Goal: Information Seeking & Learning: Learn about a topic

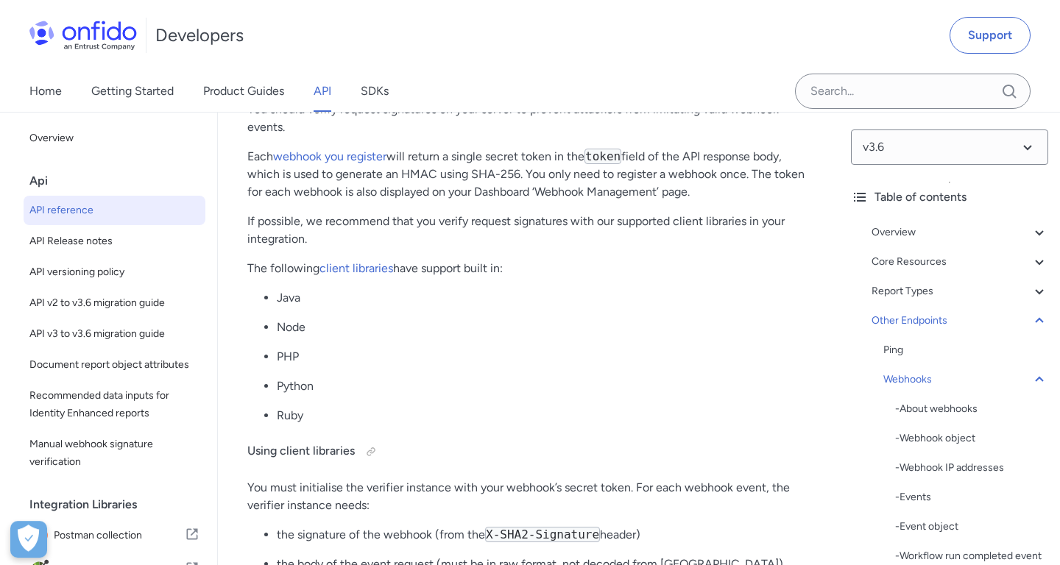
scroll to position [151261, 0]
click at [851, 130] on select at bounding box center [949, 147] width 197 height 35
click at [964, 151] on select at bounding box center [949, 147] width 197 height 35
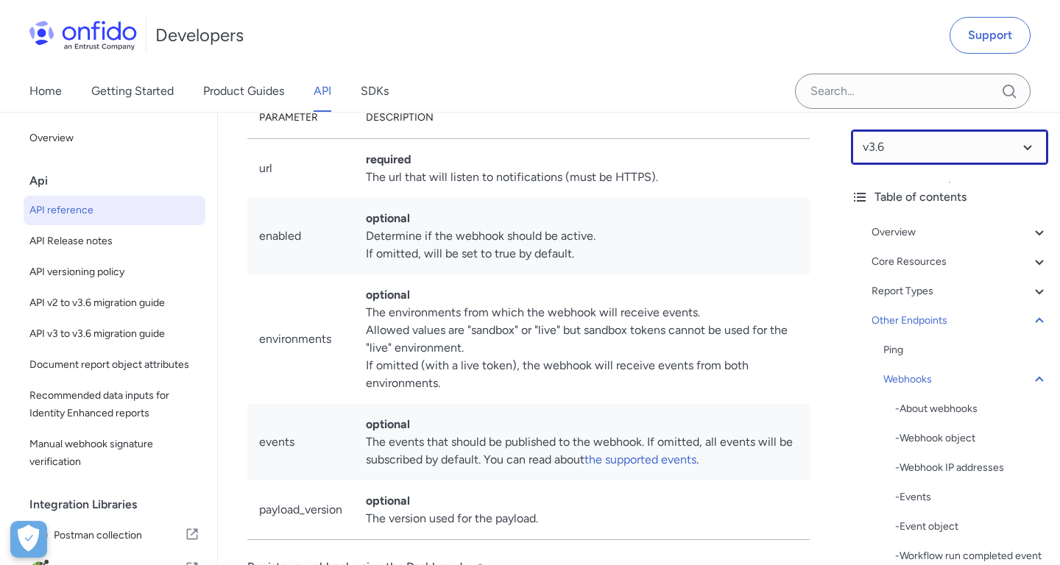
scroll to position [152360, 0]
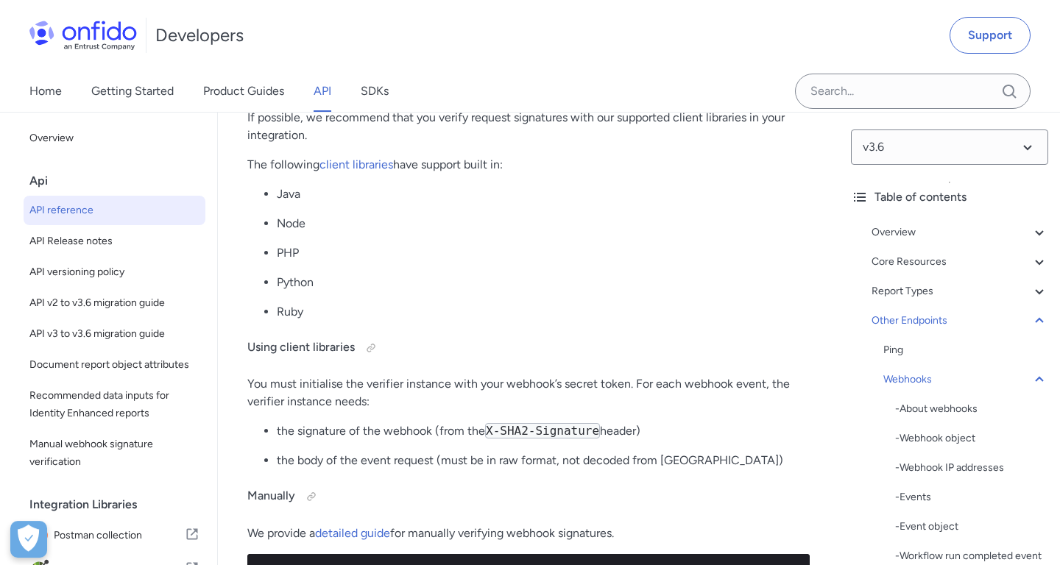
click at [550, 149] on div "Verifying webhook signatures You should verify request signatures on your serve…" at bounding box center [528, 249] width 562 height 610
click at [624, 144] on p "If possible, we recommend that you verify request signatures with our supported…" at bounding box center [528, 126] width 562 height 35
click at [677, 155] on div "Verifying webhook signatures You should verify request signatures on your serve…" at bounding box center [528, 249] width 562 height 610
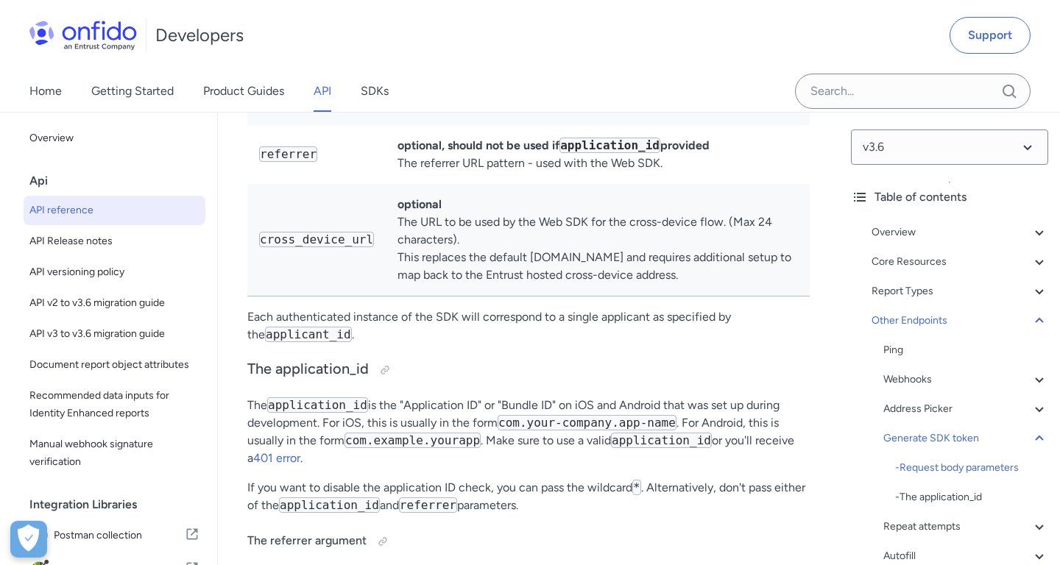
scroll to position [157011, 0]
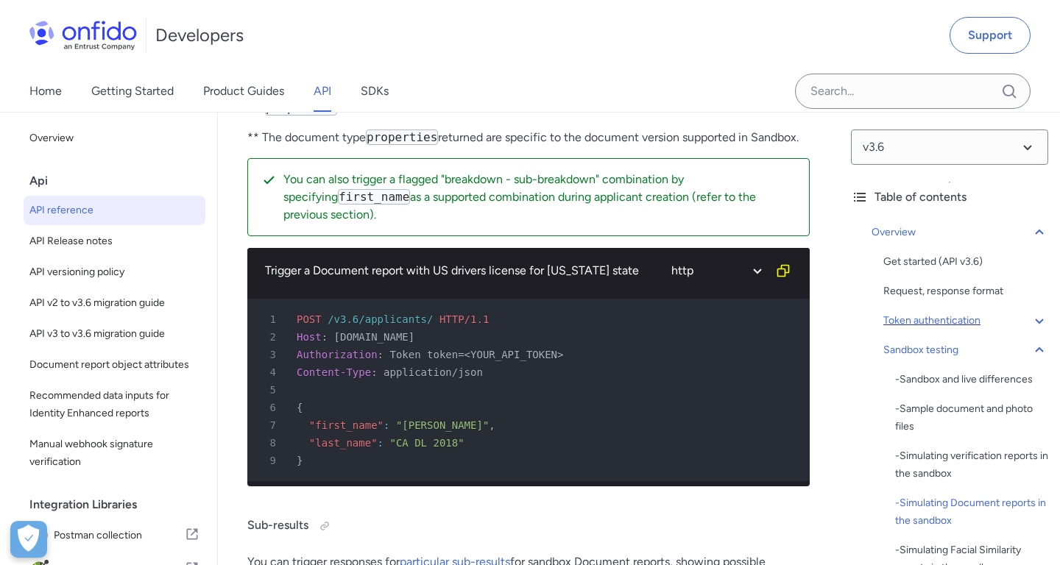
click at [917, 321] on div "Token authentication" at bounding box center [965, 321] width 165 height 18
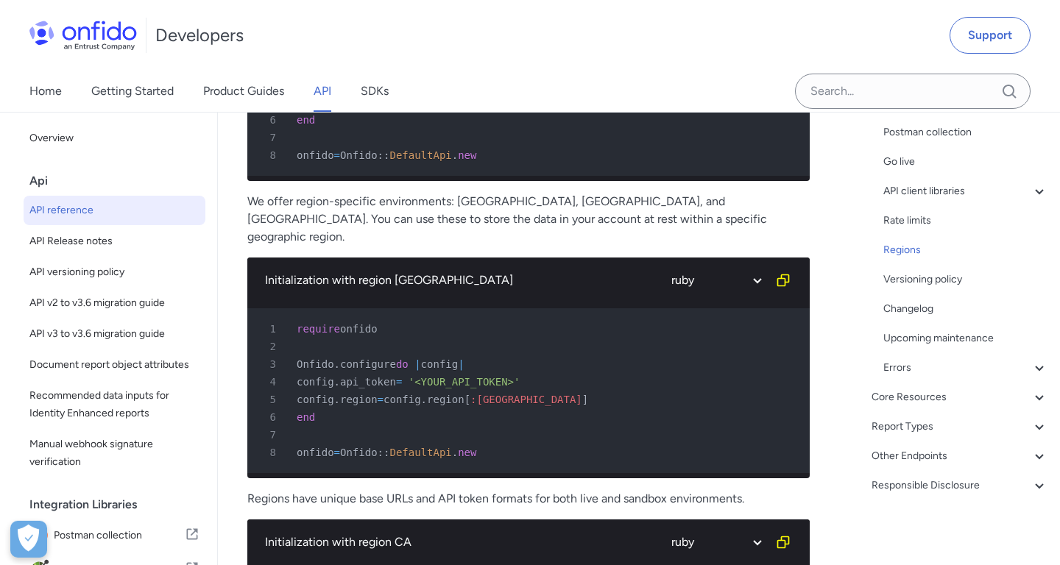
scroll to position [13156, 0]
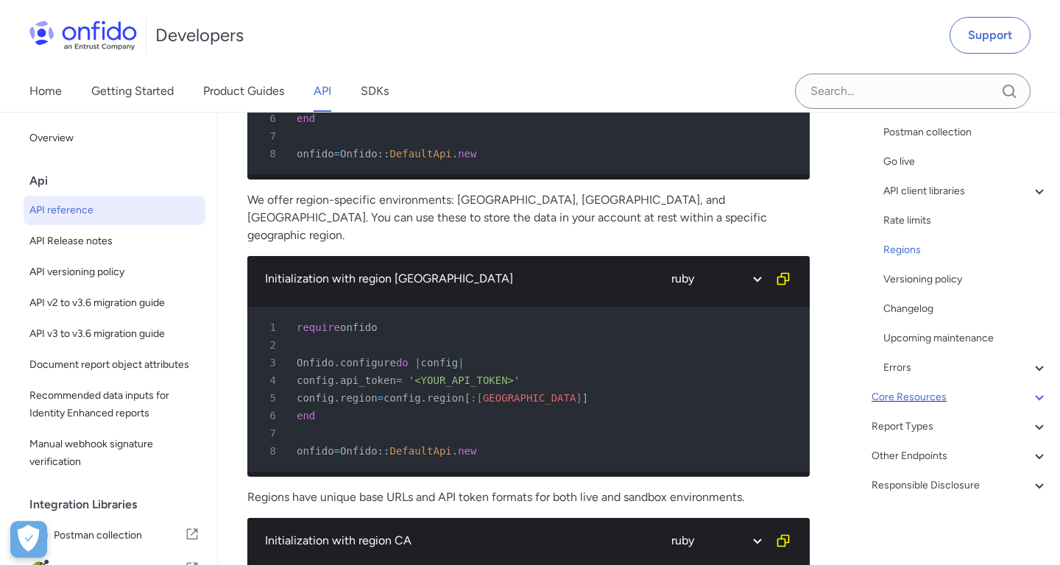
click at [1036, 396] on icon at bounding box center [1039, 397] width 8 height 5
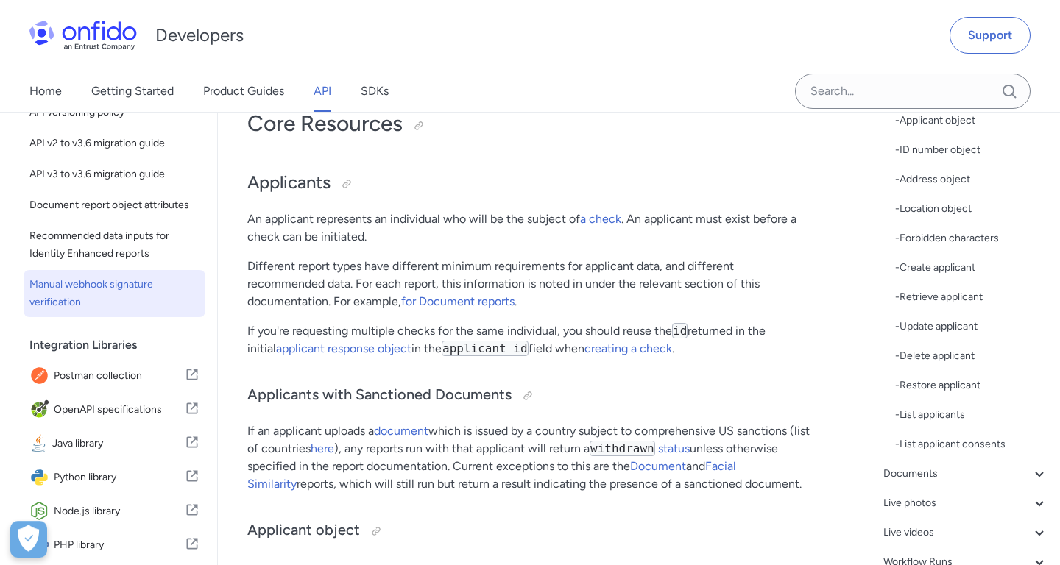
scroll to position [162, 0]
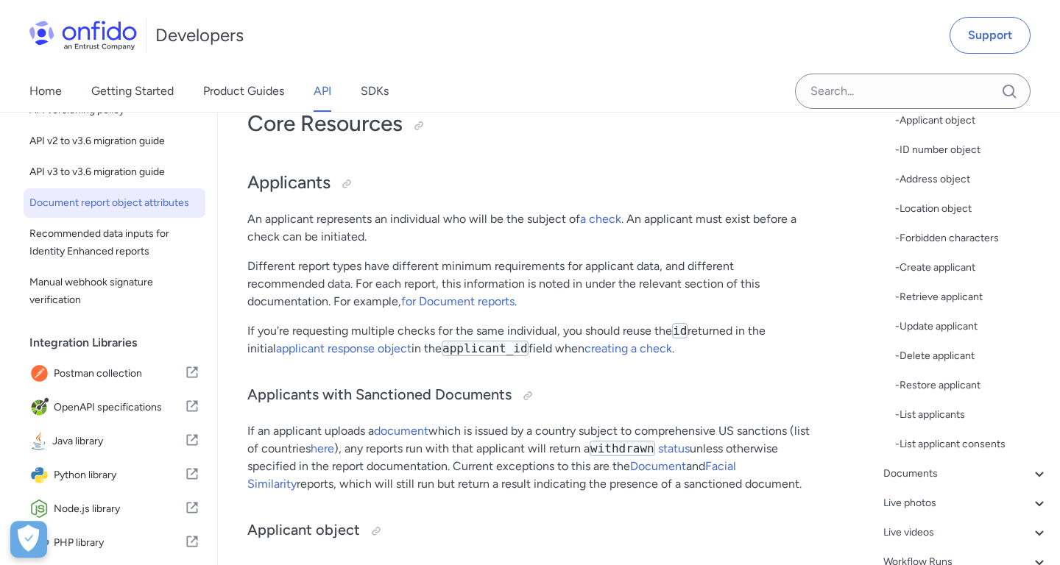
click at [156, 208] on span "Document report object attributes" at bounding box center [114, 203] width 170 height 18
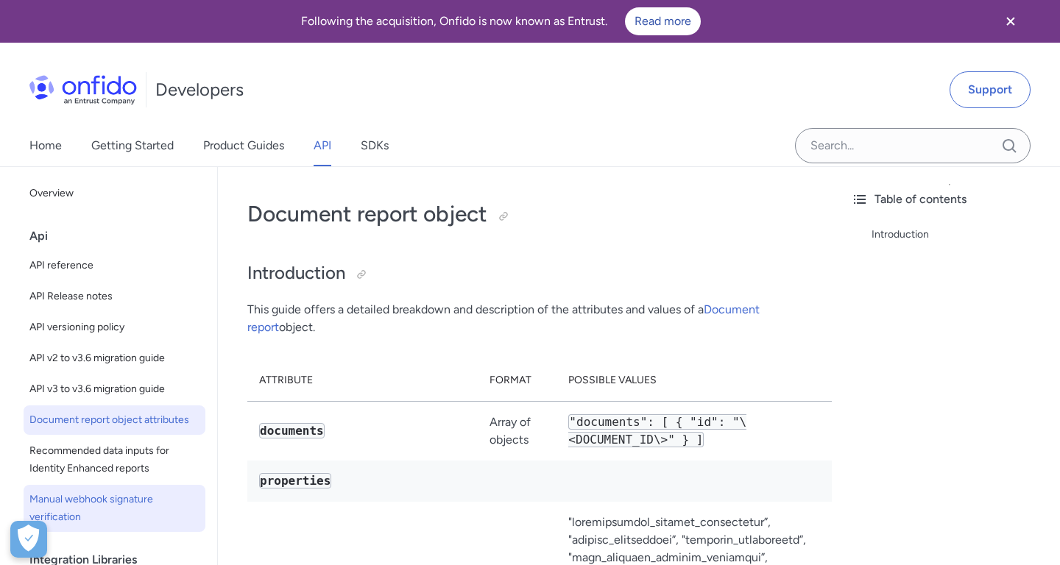
click at [110, 501] on span "Manual webhook signature verification" at bounding box center [114, 508] width 170 height 35
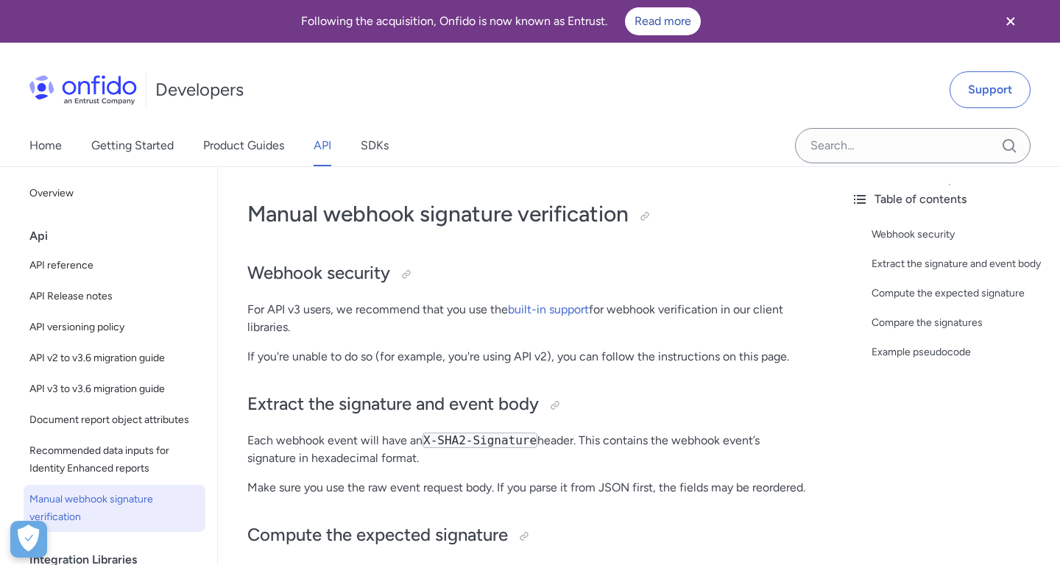
click at [322, 147] on link "API" at bounding box center [323, 145] width 18 height 41
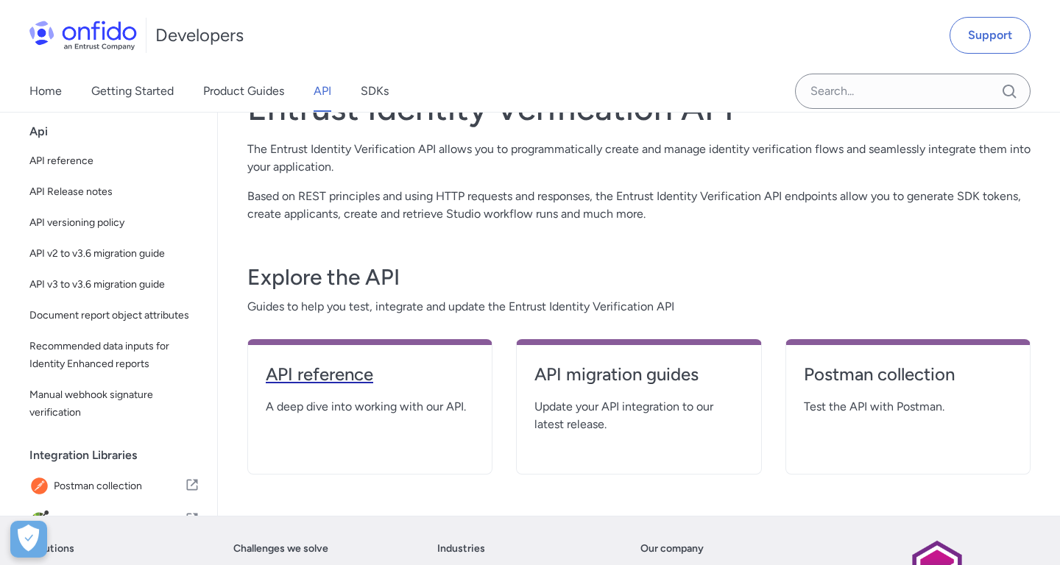
scroll to position [116, 0]
click at [370, 401] on span "A deep dive into working with our API." at bounding box center [370, 407] width 208 height 18
click at [458, 372] on h4 "API reference" at bounding box center [370, 374] width 208 height 24
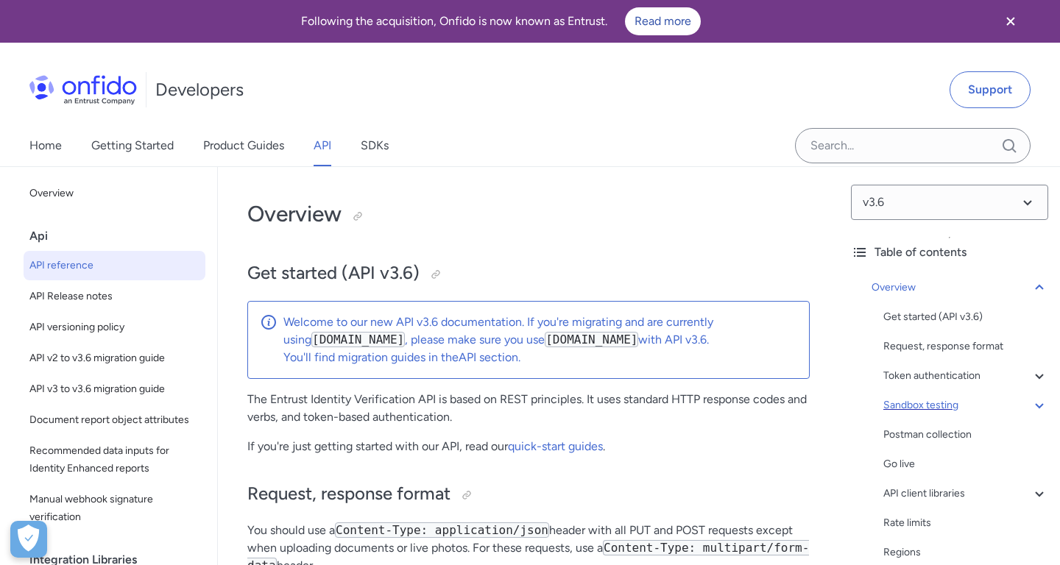
click at [1034, 409] on icon at bounding box center [1040, 406] width 18 height 18
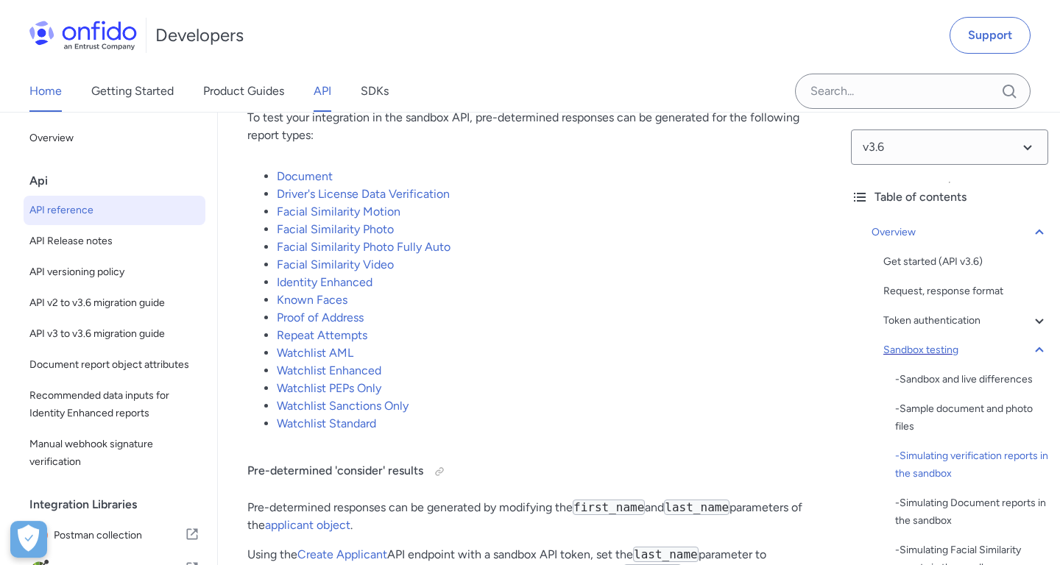
click at [48, 94] on link "Home" at bounding box center [45, 91] width 32 height 41
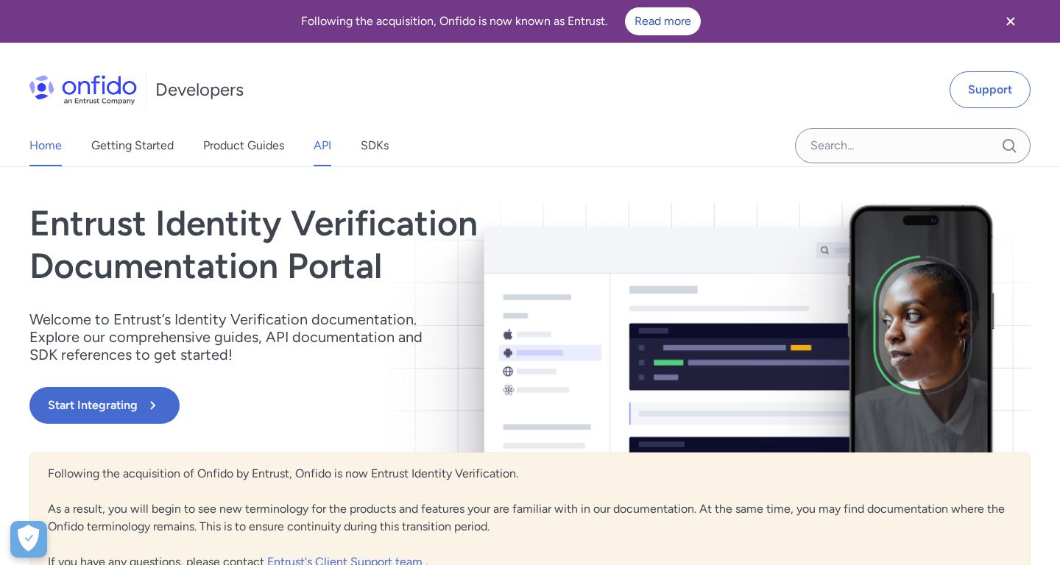
click at [330, 146] on link "API" at bounding box center [323, 145] width 18 height 41
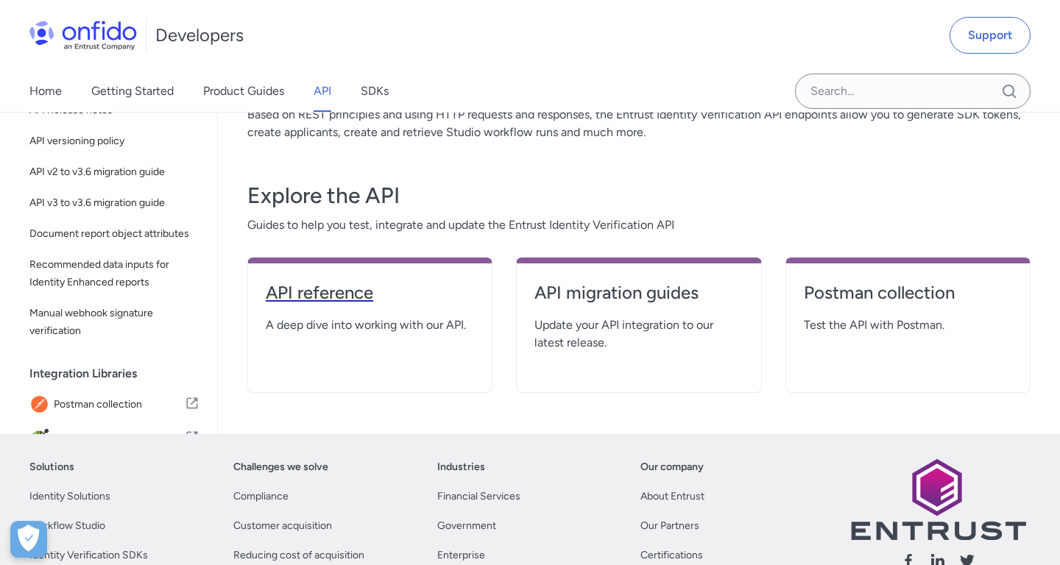
click at [358, 284] on h4 "API reference" at bounding box center [370, 293] width 208 height 24
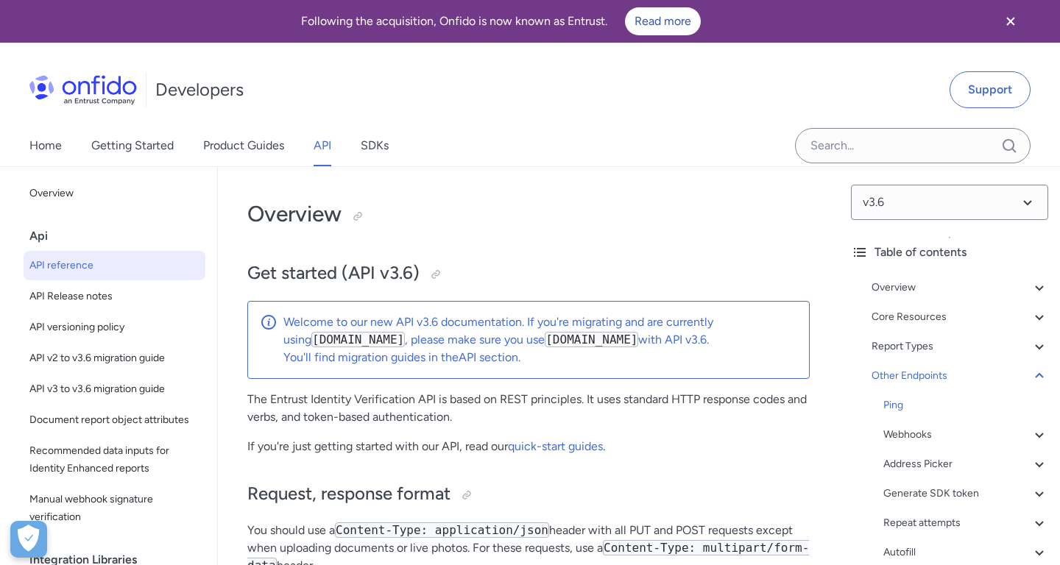
scroll to position [138162, 0]
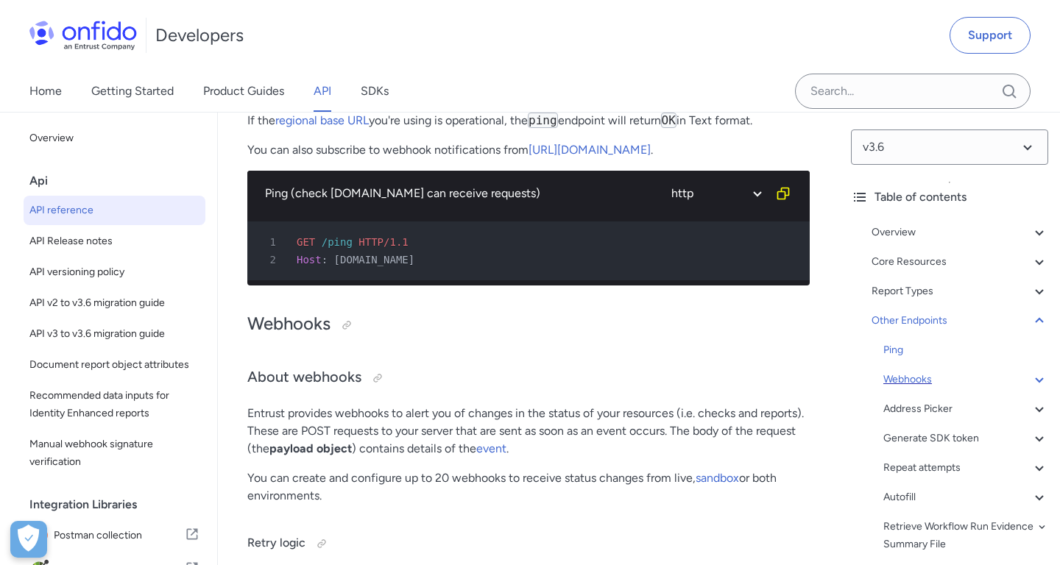
click at [940, 381] on div "Webhooks" at bounding box center [965, 380] width 165 height 18
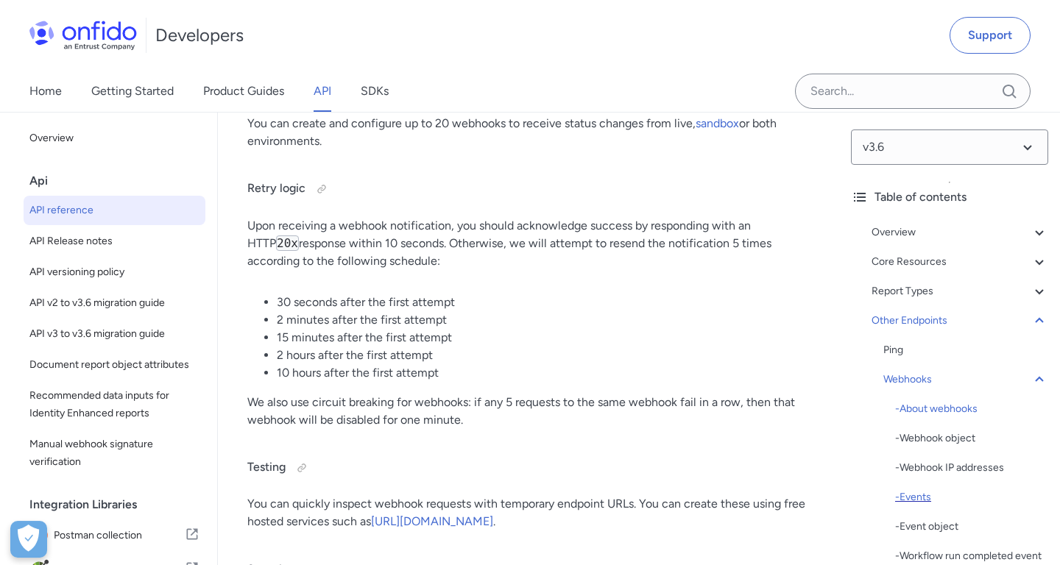
click at [925, 496] on div "- Events" at bounding box center [971, 498] width 153 height 18
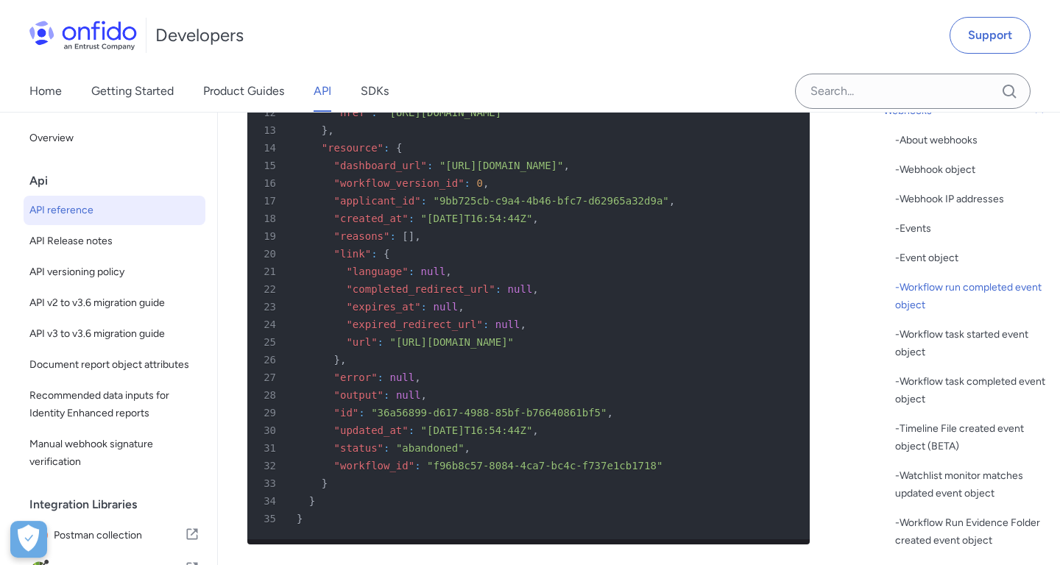
scroll to position [144250, 0]
